Goal: Find specific fact: Find specific fact

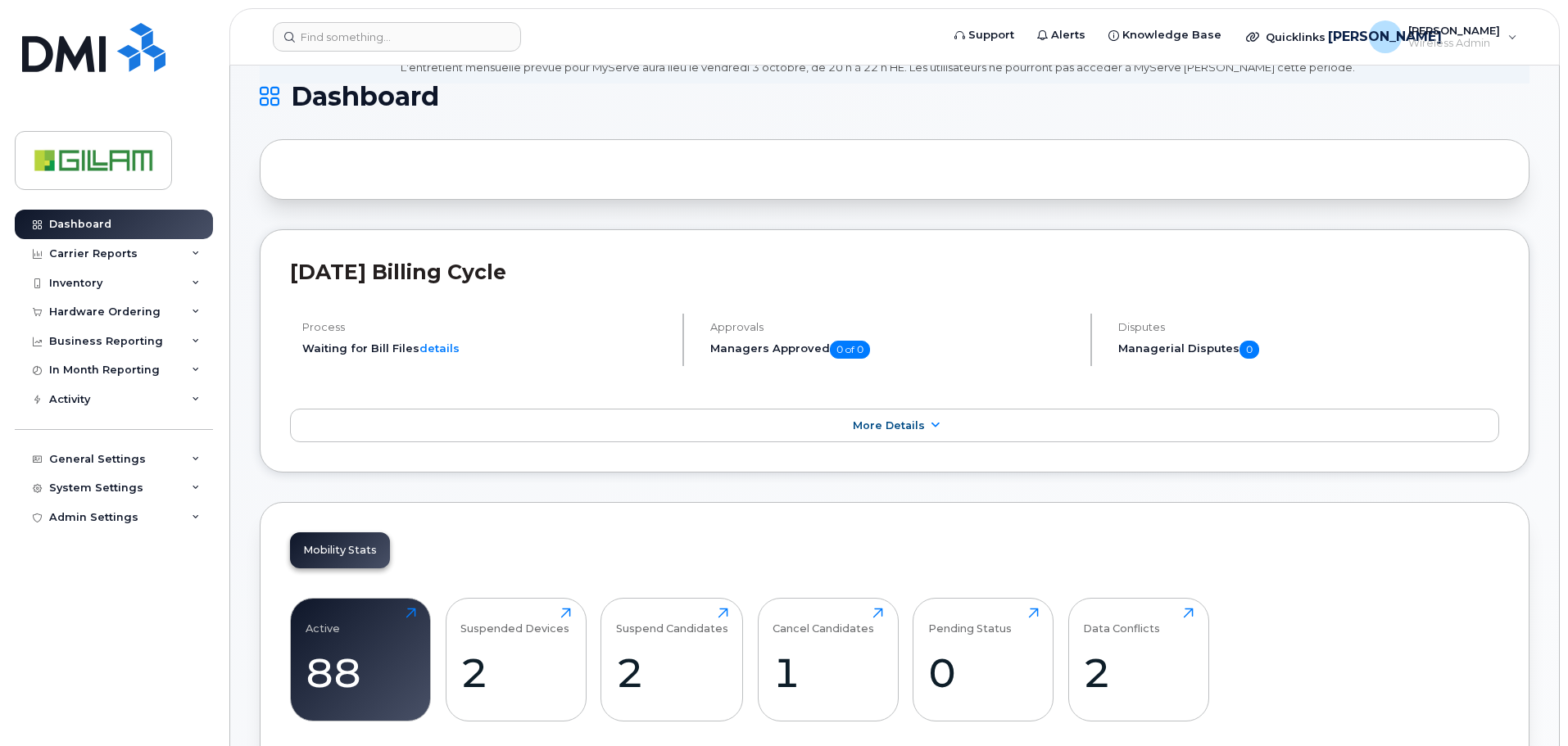
scroll to position [491, 0]
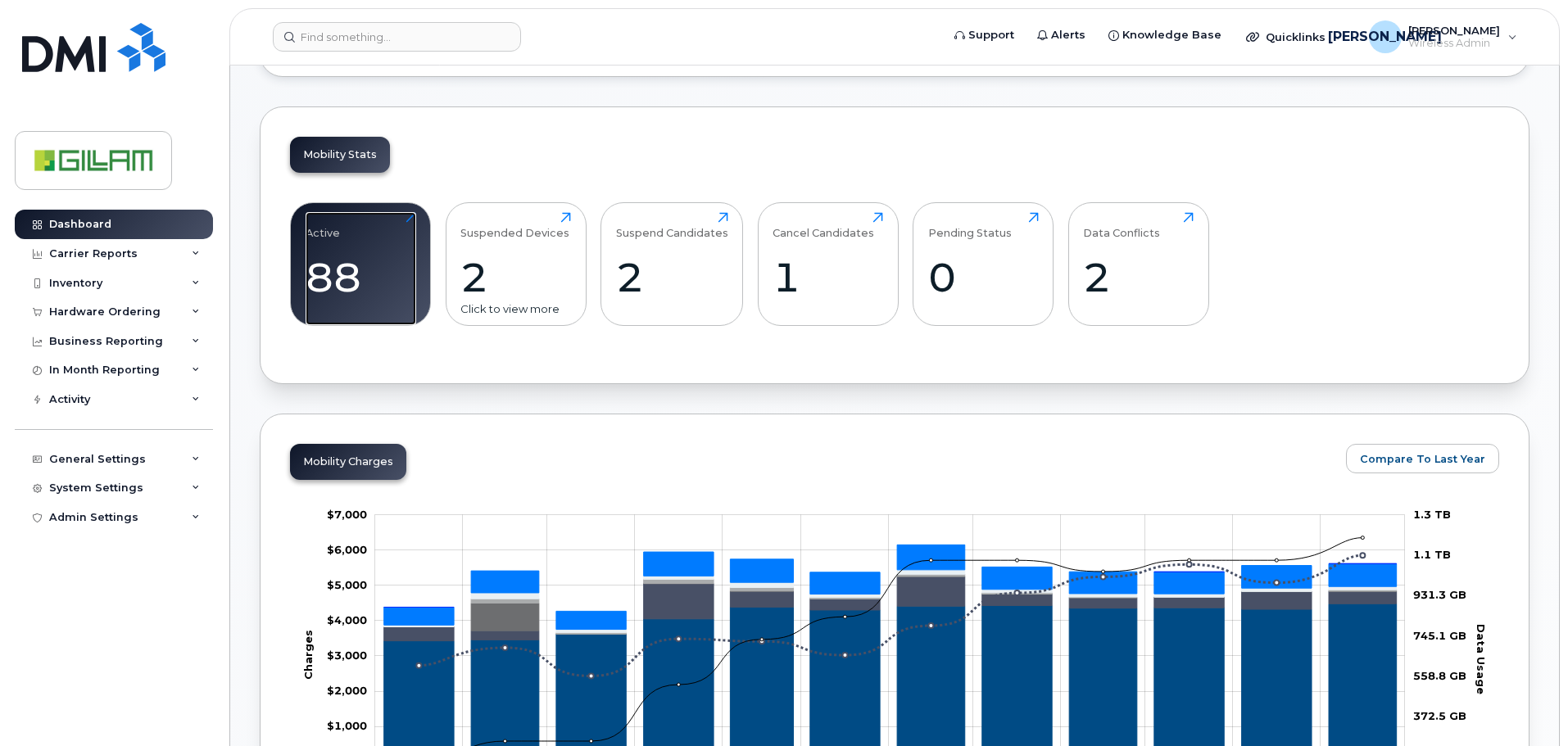
drag, startPoint x: 340, startPoint y: 238, endPoint x: 505, endPoint y: 245, distance: 165.1
click at [340, 239] on div "Active 88 Click to view more" at bounding box center [360, 264] width 110 height 105
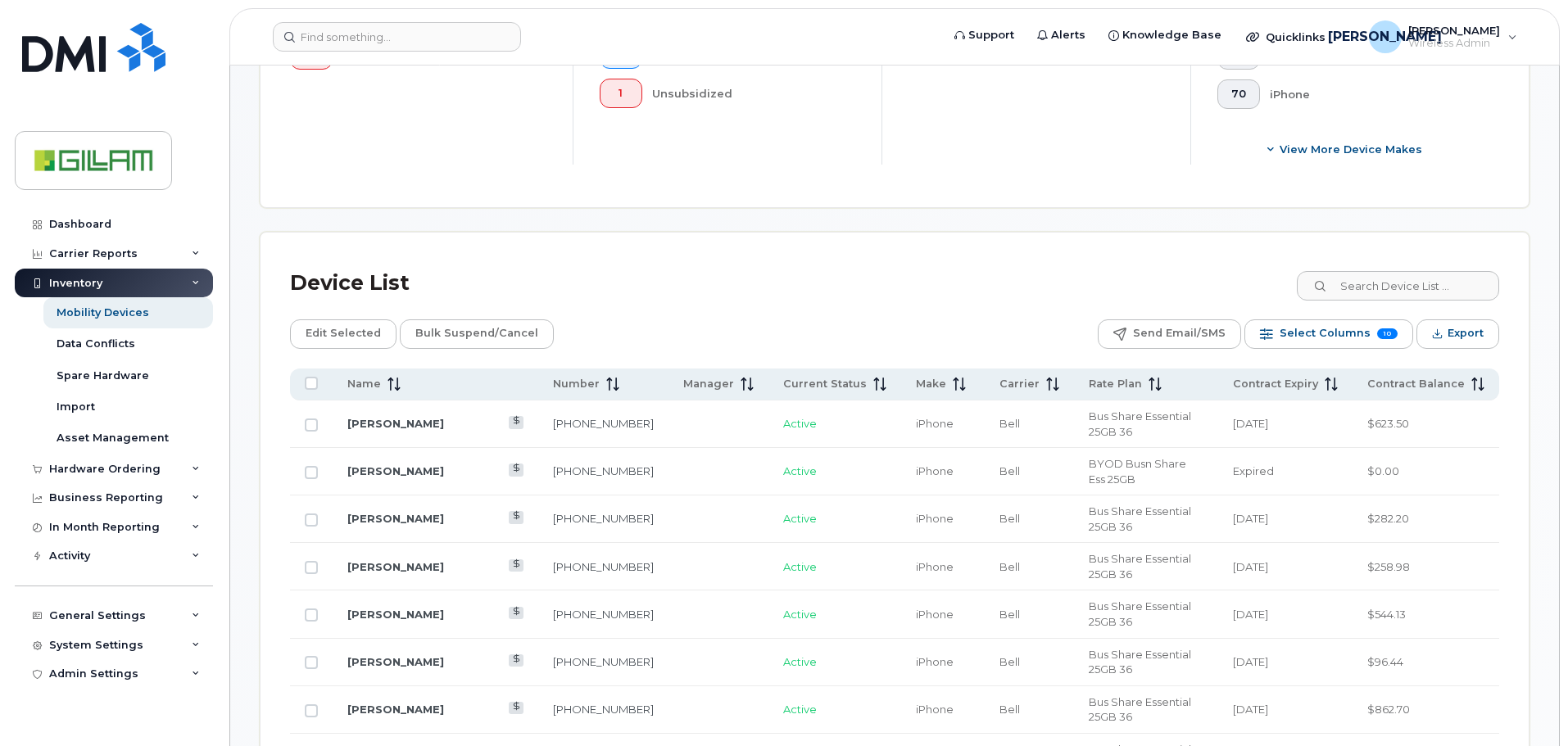
scroll to position [737, 0]
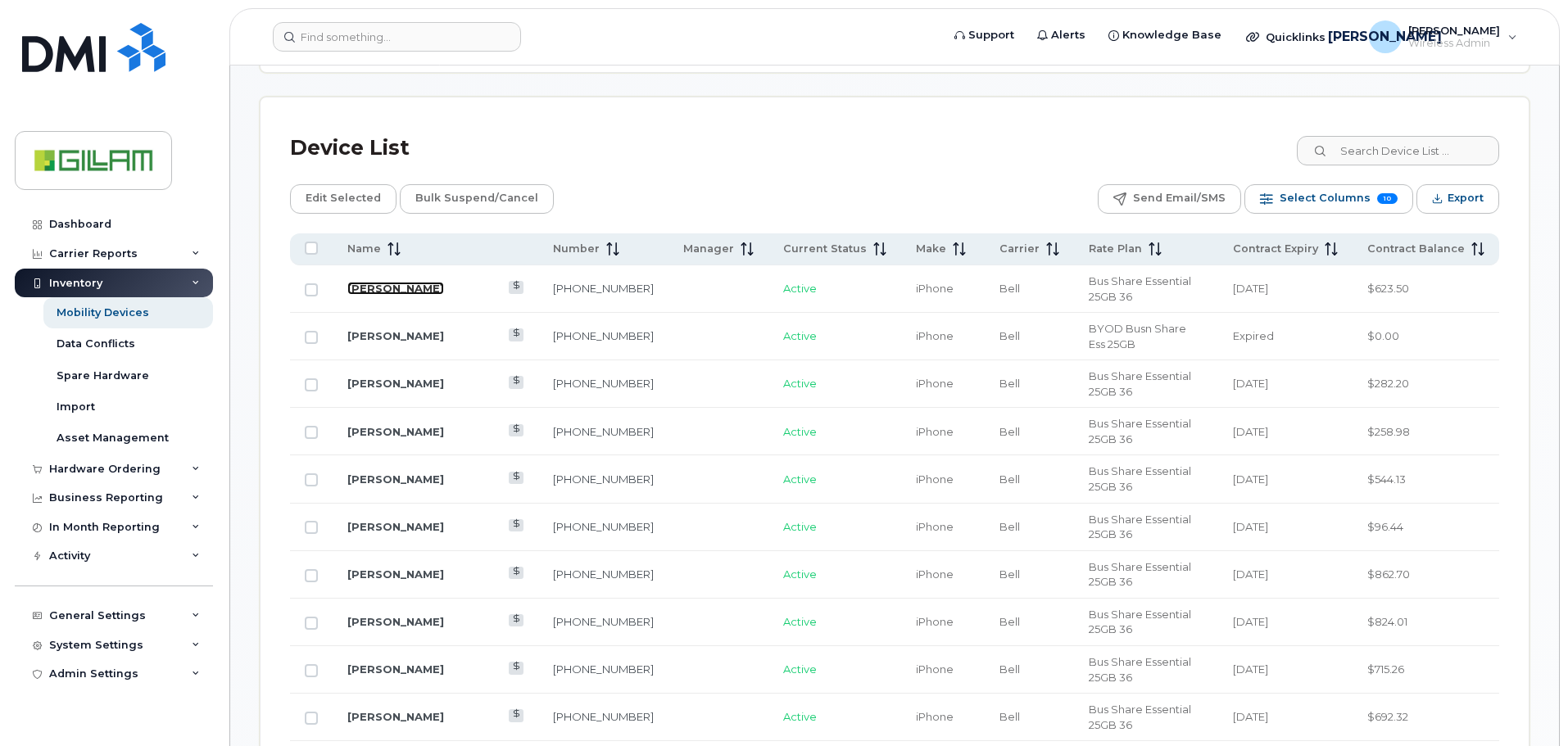
click at [377, 282] on link "[PERSON_NAME]" at bounding box center [395, 288] width 96 height 13
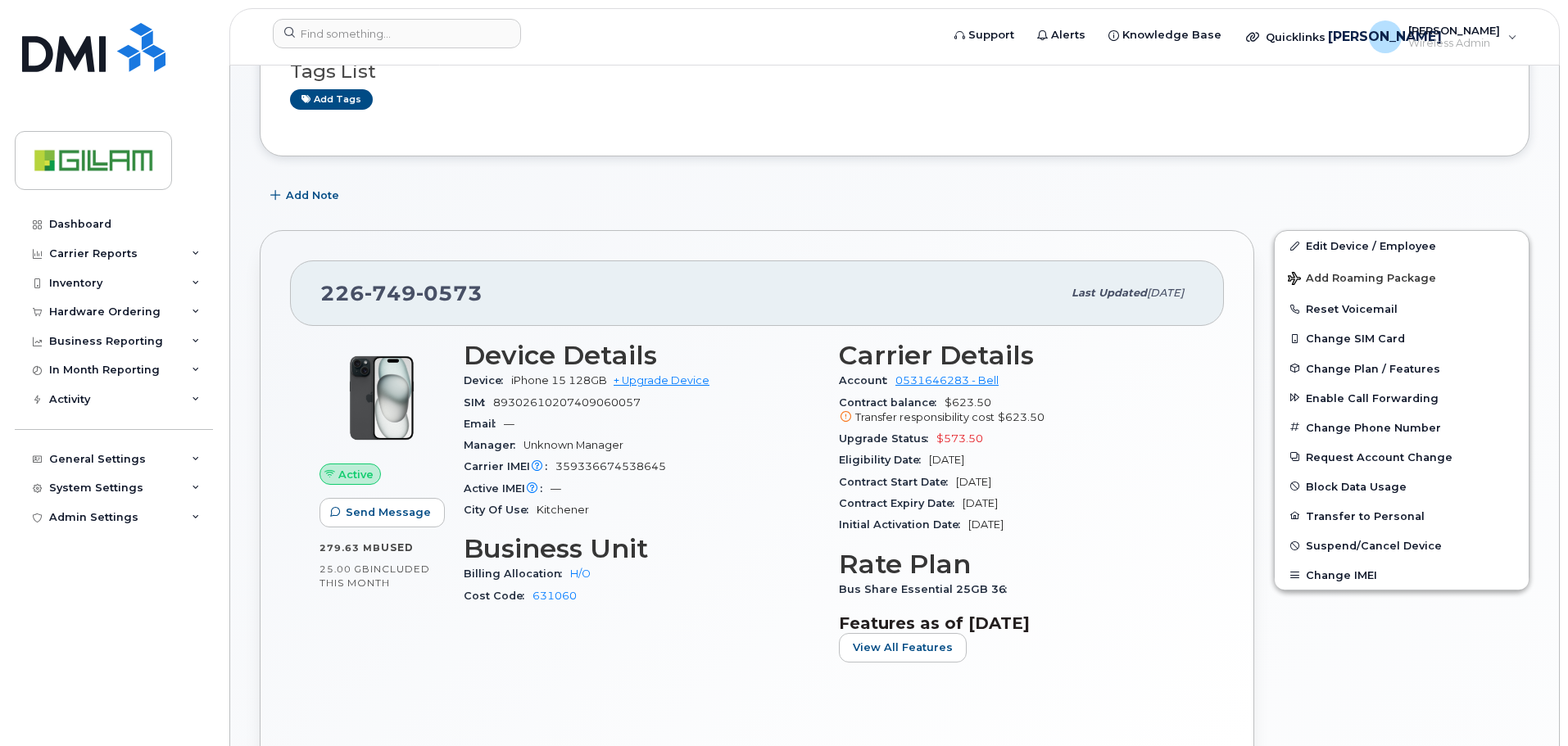
scroll to position [328, 0]
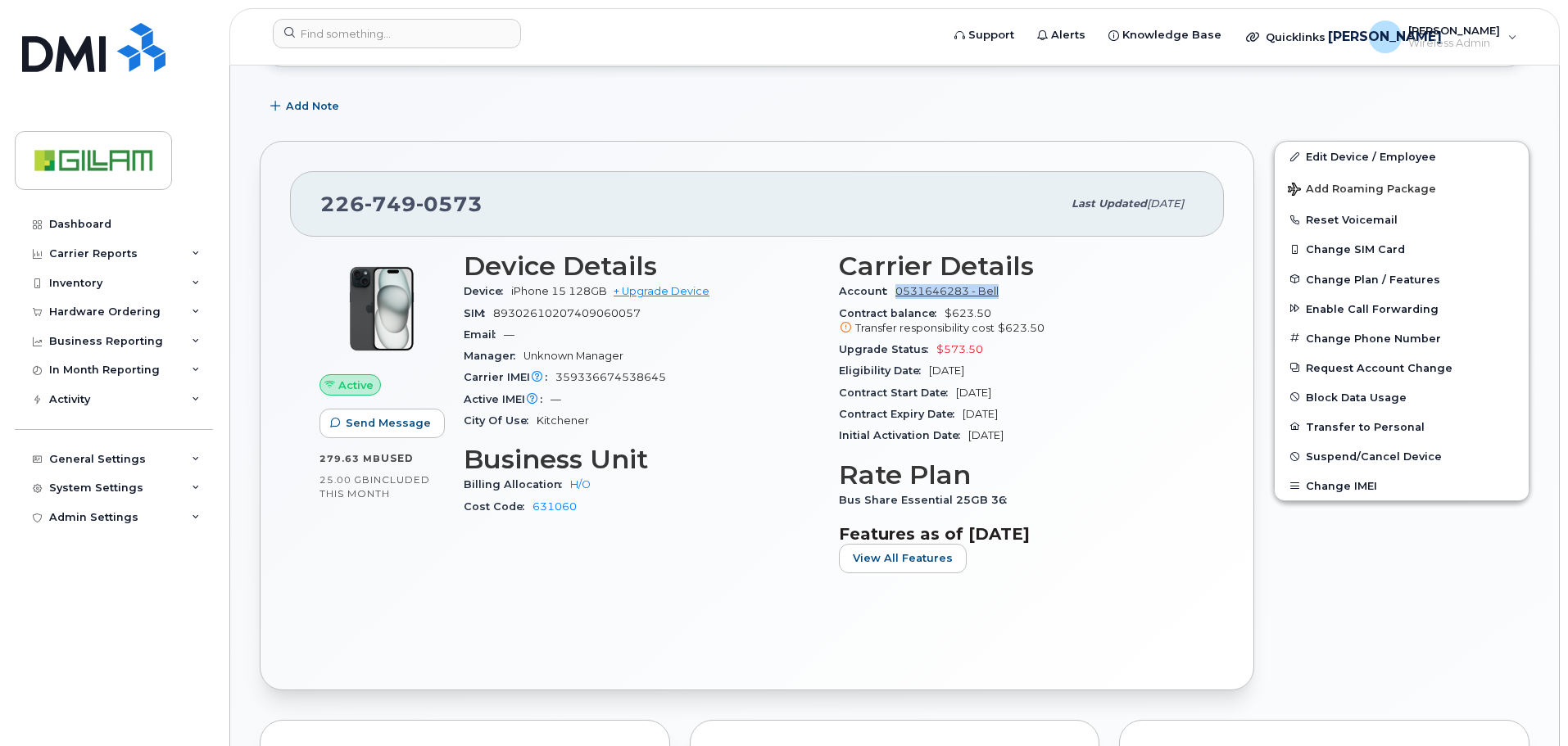
drag, startPoint x: 1017, startPoint y: 294, endPoint x: 899, endPoint y: 293, distance: 118.0
click at [899, 293] on div "Account 0531646283 - Bell" at bounding box center [1017, 291] width 356 height 22
copy link "0531646283 - Bell"
